Goal: Obtain resource: Download file/media

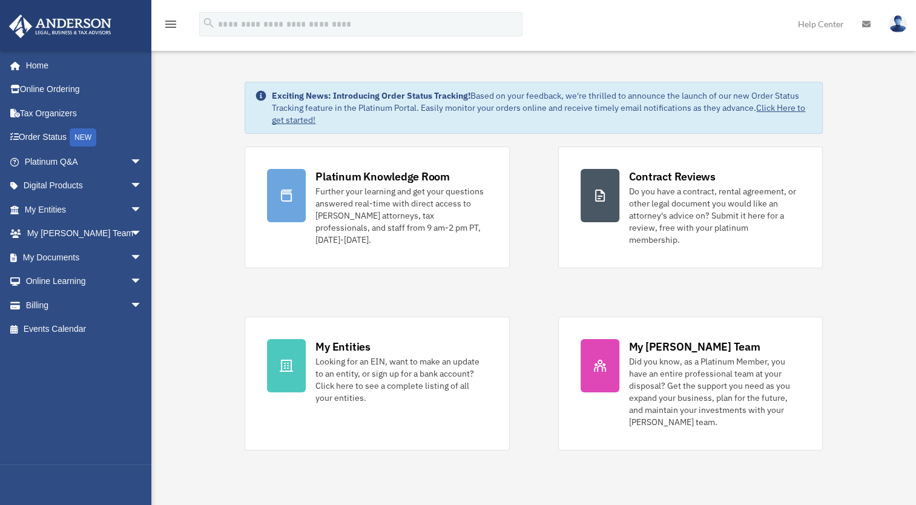
click at [130, 161] on span "arrow_drop_down" at bounding box center [142, 162] width 24 height 25
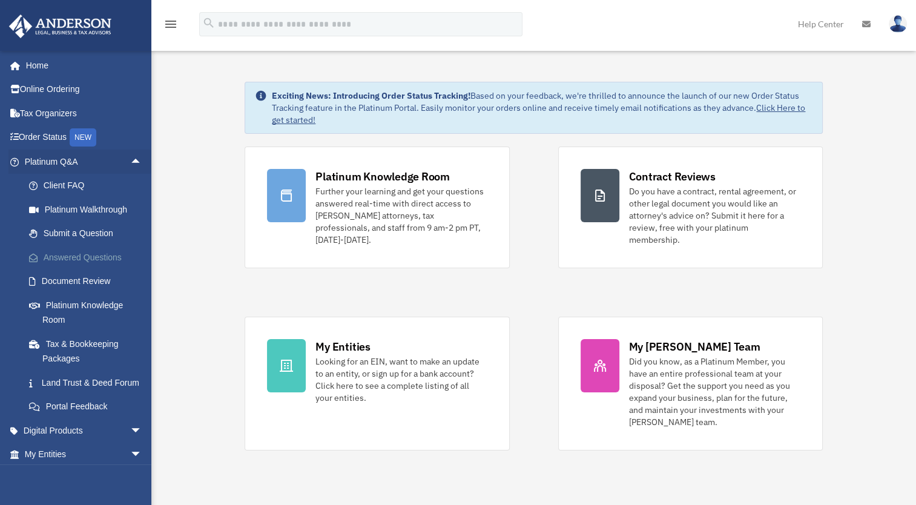
click at [65, 254] on link "Answered Questions" at bounding box center [89, 257] width 144 height 24
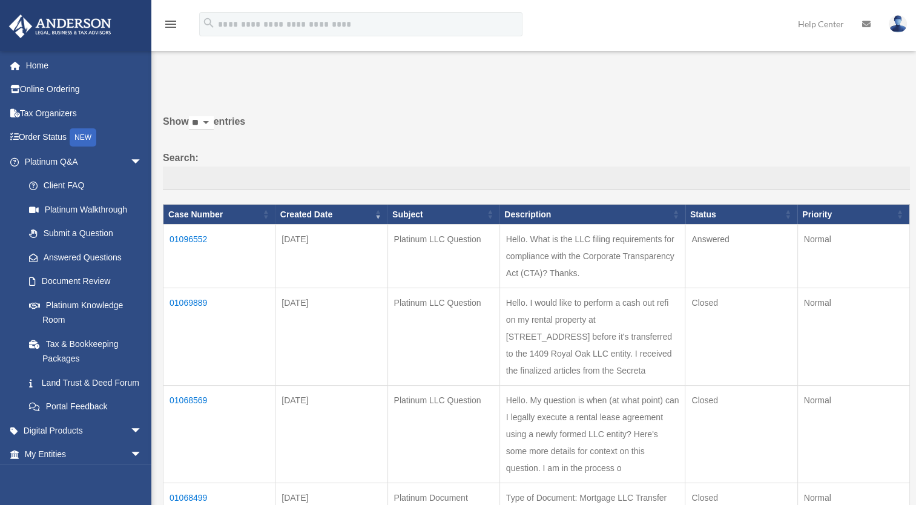
click at [199, 236] on td "01096552" at bounding box center [220, 257] width 112 height 64
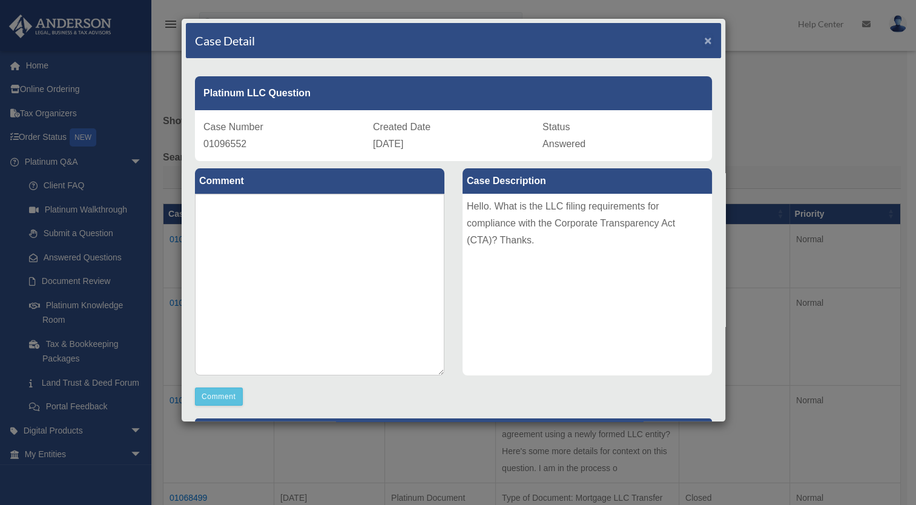
click at [704, 43] on span "×" at bounding box center [708, 40] width 8 height 14
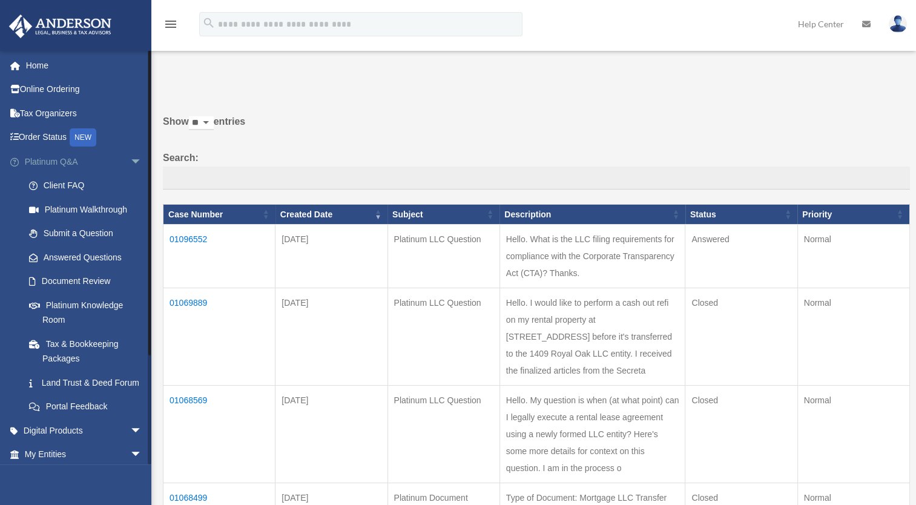
click at [130, 162] on span "arrow_drop_down" at bounding box center [142, 162] width 24 height 25
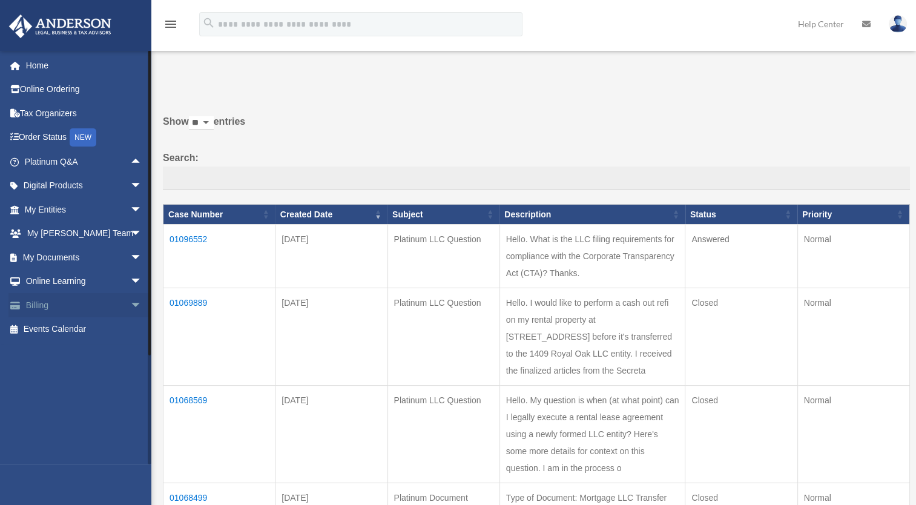
click at [130, 303] on span "arrow_drop_down" at bounding box center [142, 305] width 24 height 25
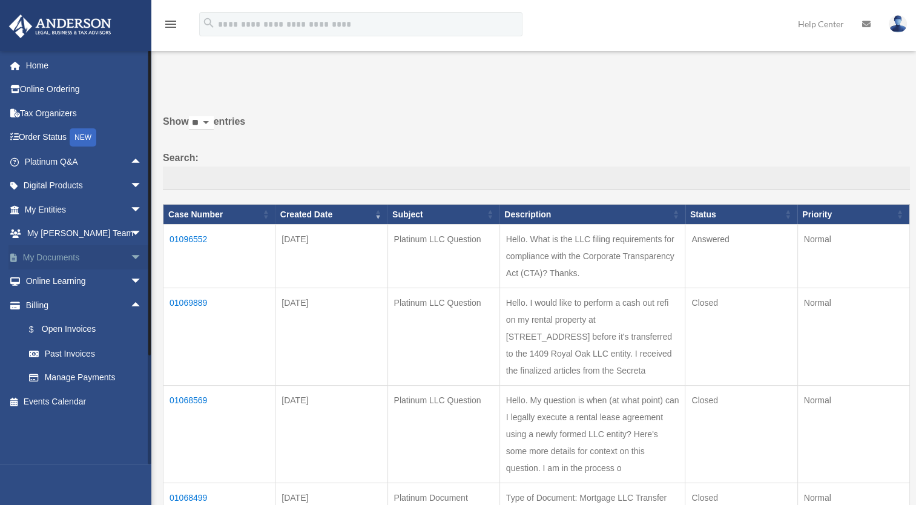
click at [130, 256] on span "arrow_drop_down" at bounding box center [142, 257] width 24 height 25
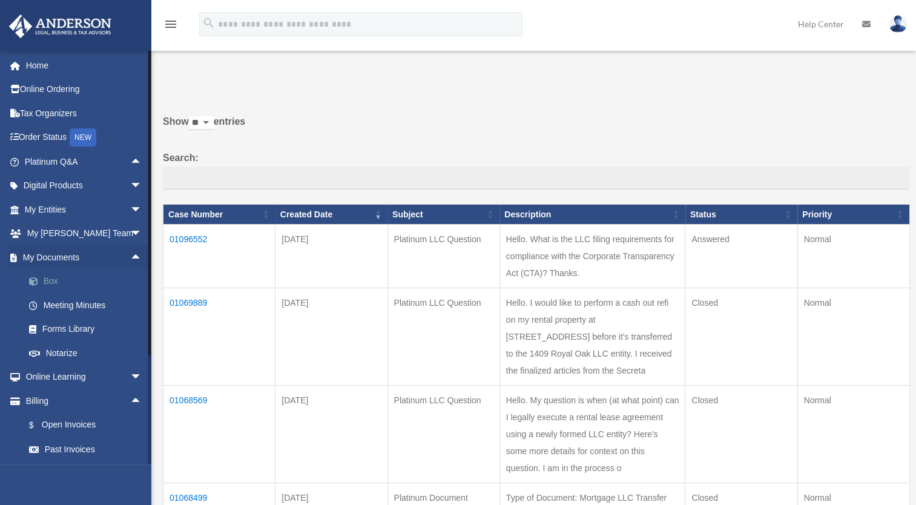
click at [53, 283] on link "Box" at bounding box center [89, 281] width 144 height 24
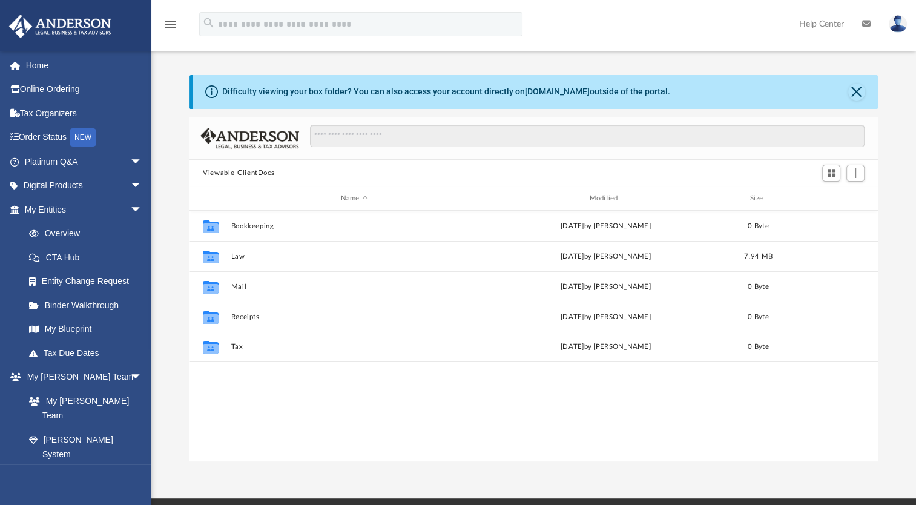
scroll to position [266, 678]
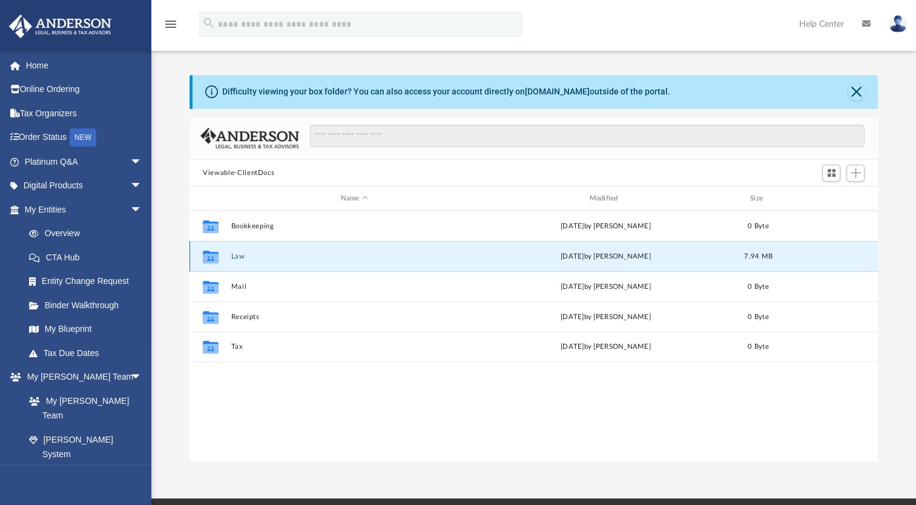
click at [236, 258] on button "Law" at bounding box center [354, 257] width 246 height 8
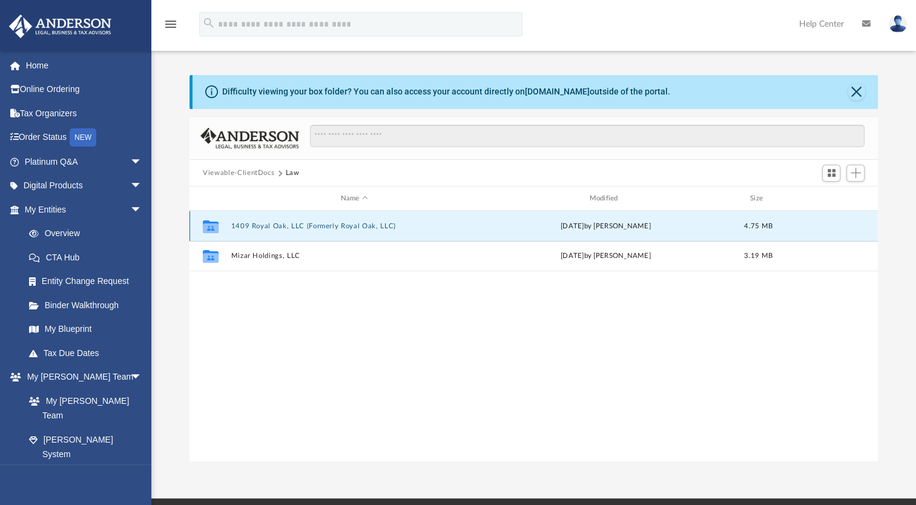
click at [278, 225] on button "1409 Royal Oak, LLC (Formerly Royal Oak, LLC)" at bounding box center [354, 226] width 246 height 8
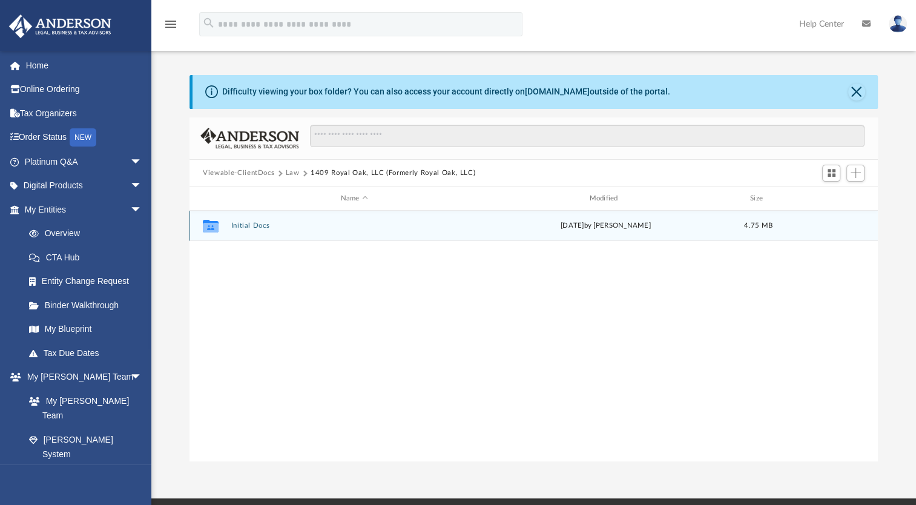
click at [240, 231] on div "Collaborated Folder Initial Docs [DATE] by [PERSON_NAME] 4.75 MB" at bounding box center [534, 226] width 689 height 30
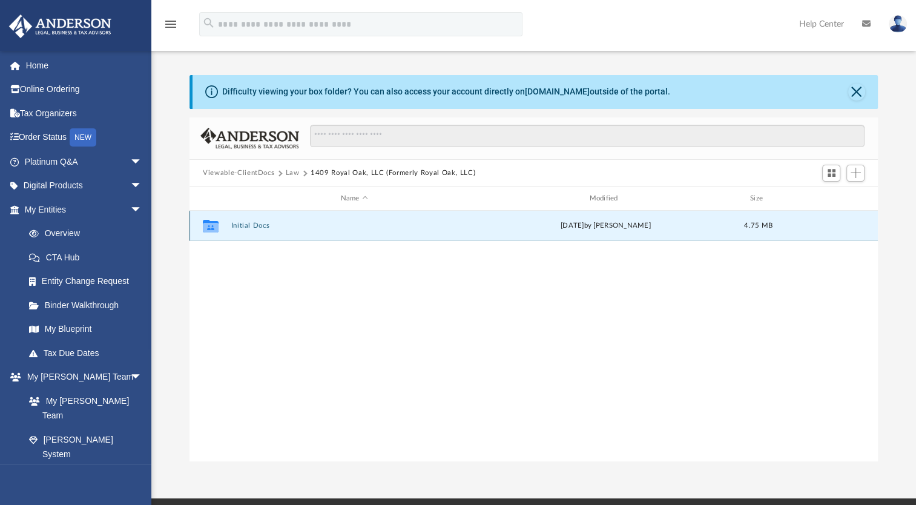
click at [244, 225] on button "Initial Docs" at bounding box center [354, 226] width 246 height 8
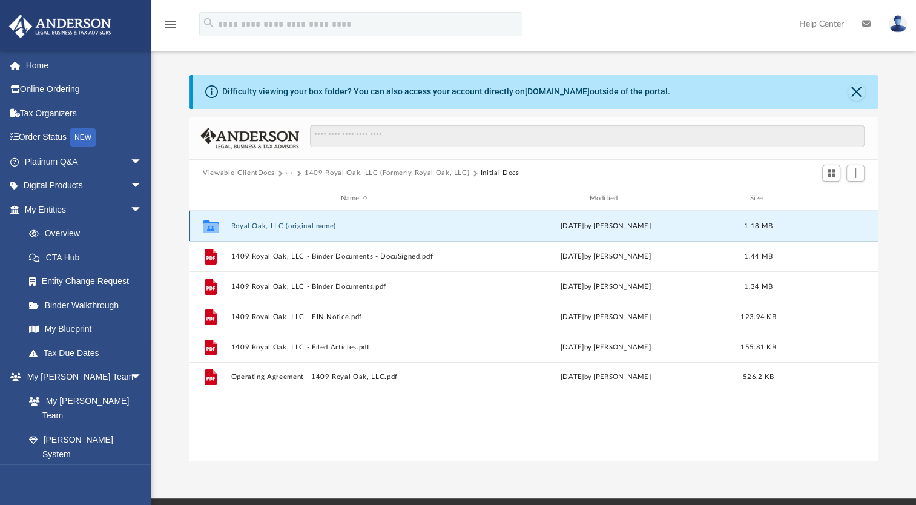
click at [295, 225] on button "Royal Oak, LLC (original name)" at bounding box center [354, 226] width 246 height 8
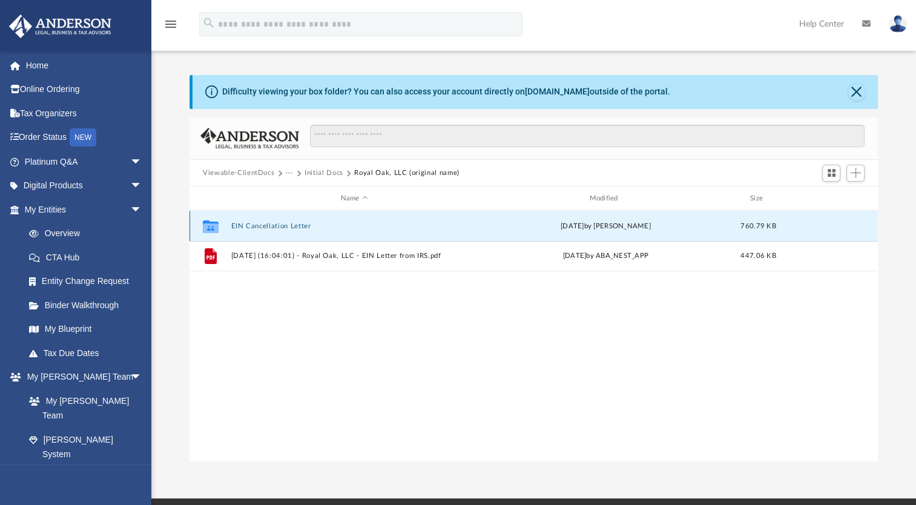
click at [267, 224] on button "EIN Cancellation Letter" at bounding box center [354, 226] width 246 height 8
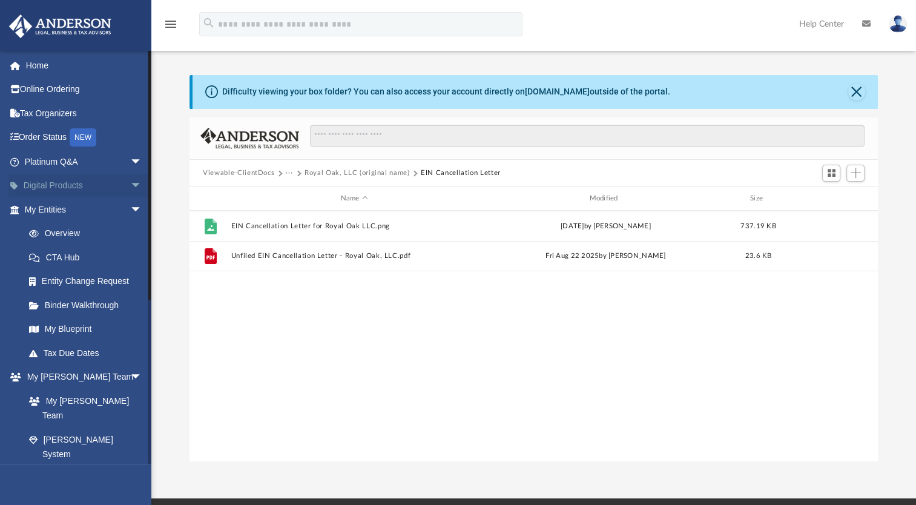
click at [130, 183] on span "arrow_drop_down" at bounding box center [142, 186] width 24 height 25
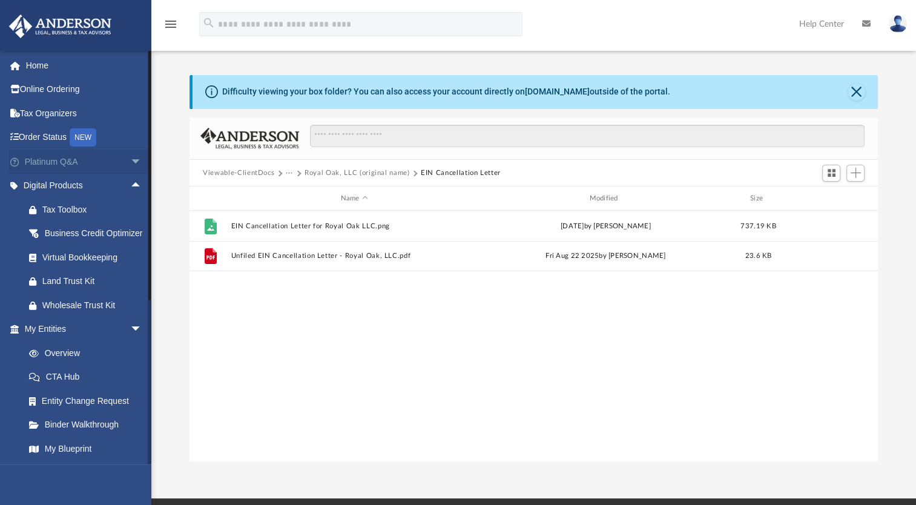
click at [130, 162] on span "arrow_drop_down" at bounding box center [142, 162] width 24 height 25
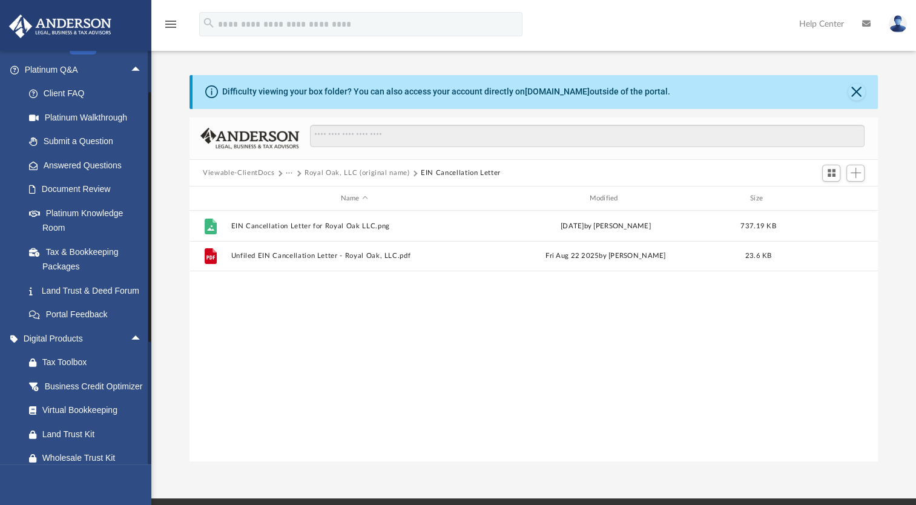
scroll to position [0, 0]
